Goal: Check status: Check status

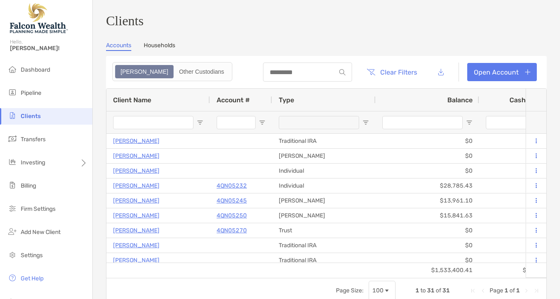
click at [34, 114] on span "Clients" at bounding box center [31, 116] width 20 height 7
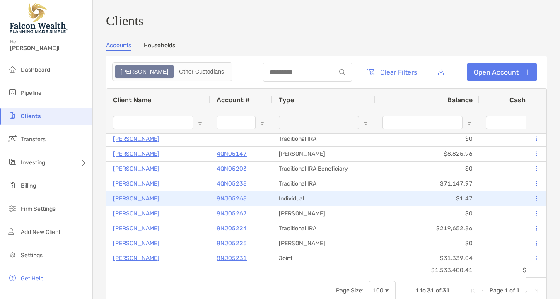
click at [138, 200] on p "[PERSON_NAME]" at bounding box center [136, 198] width 46 height 10
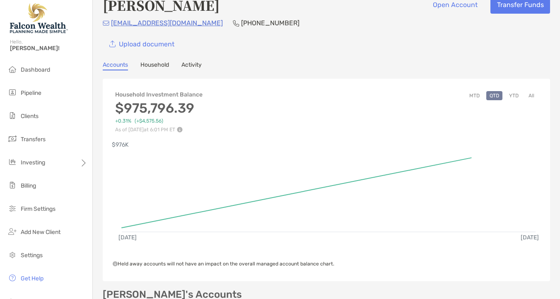
scroll to position [18, 0]
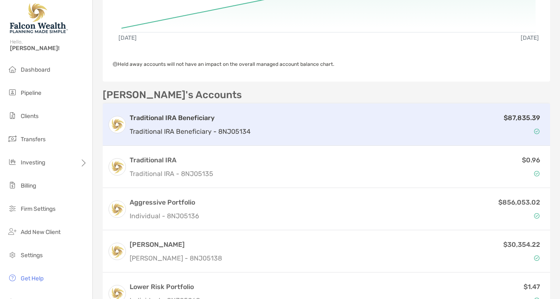
scroll to position [214, 0]
